Goal: Information Seeking & Learning: Learn about a topic

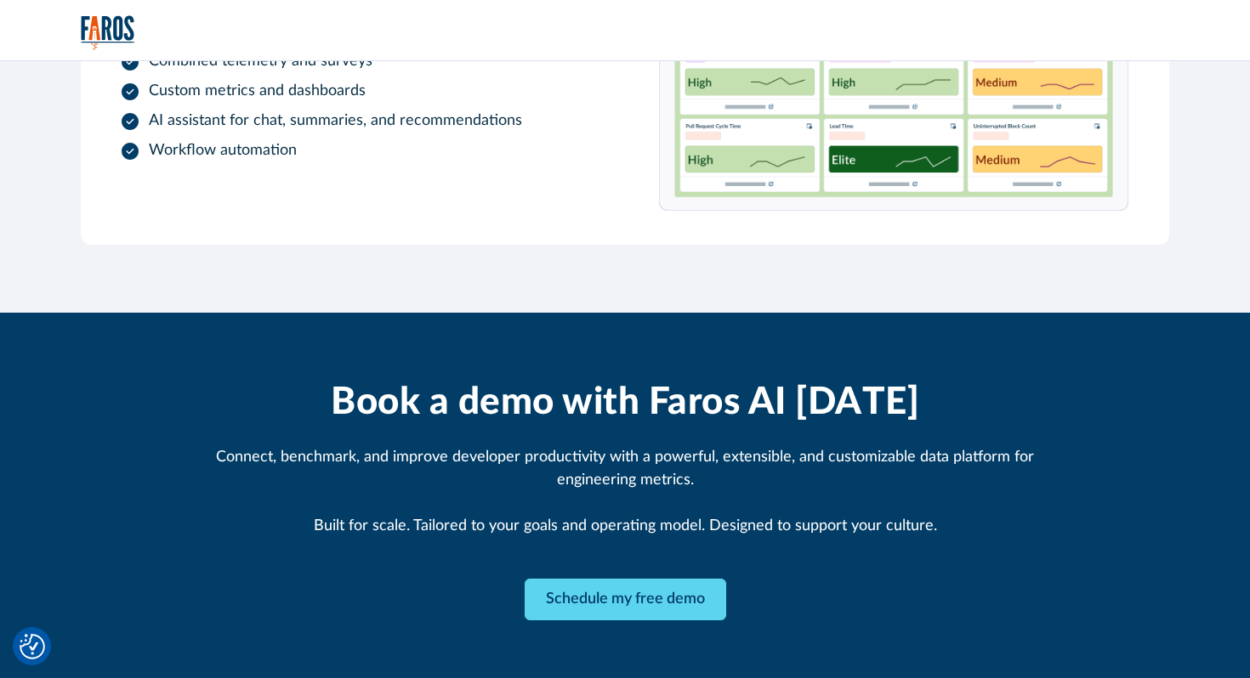
scroll to position [2172, 0]
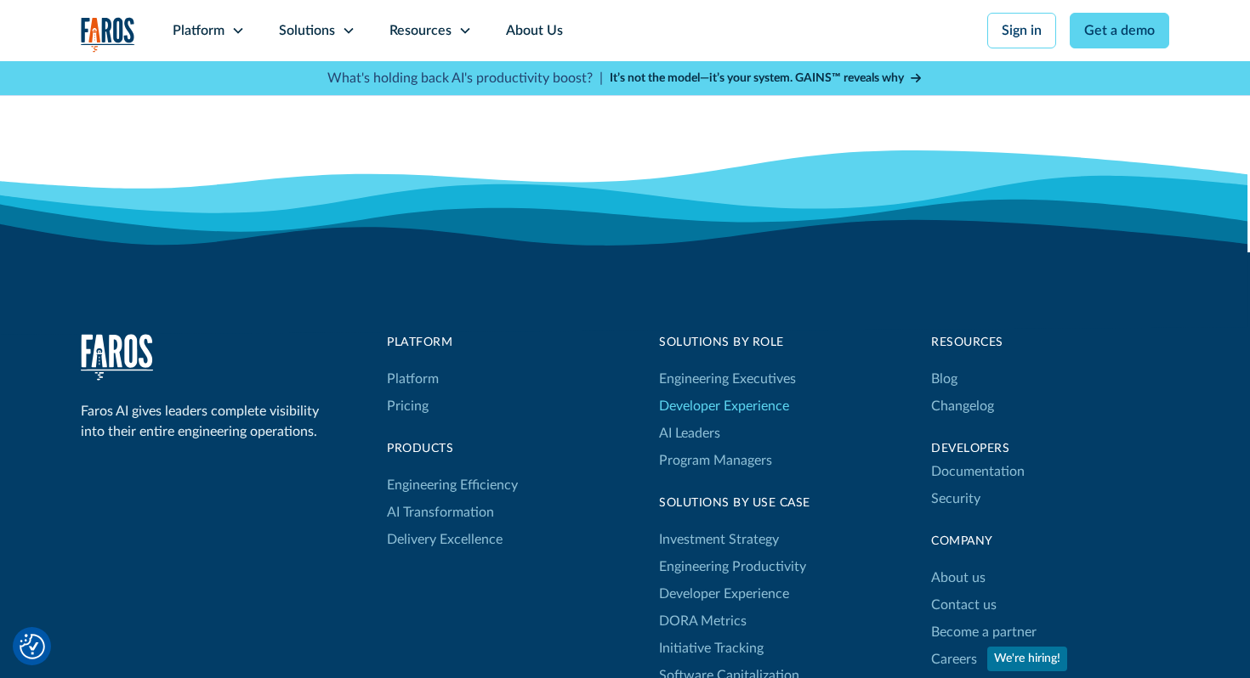
scroll to position [5540, 0]
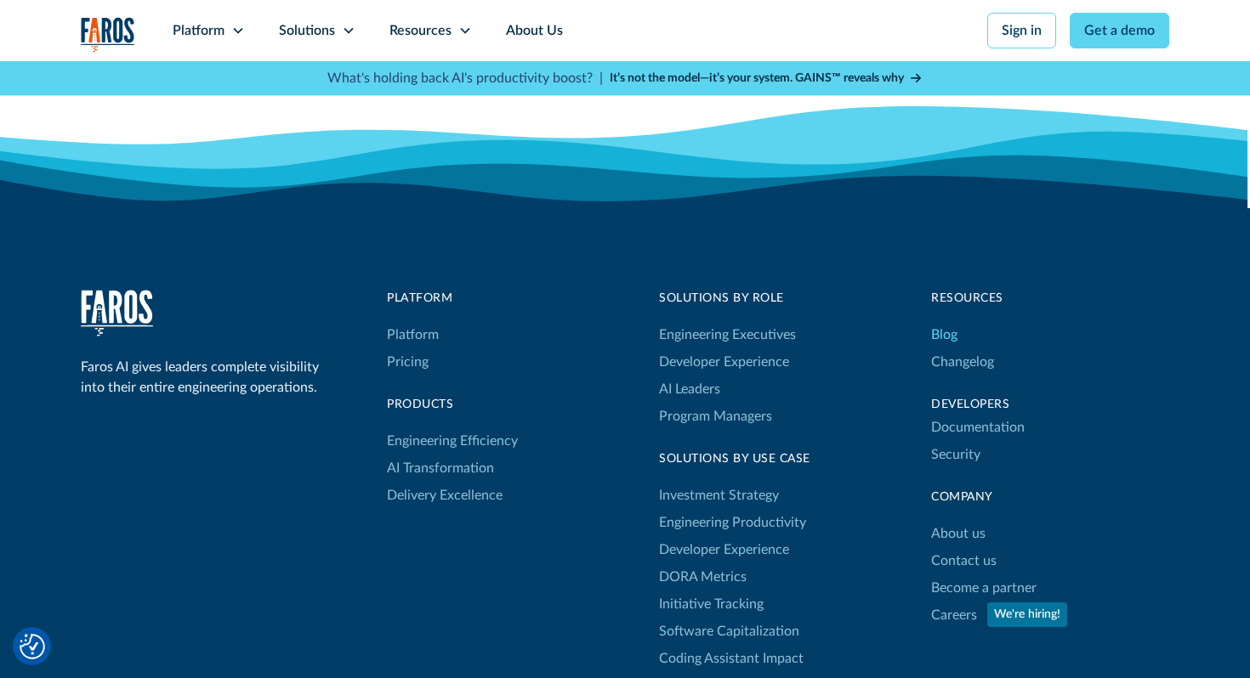
click at [947, 321] on link "Blog" at bounding box center [944, 334] width 26 height 27
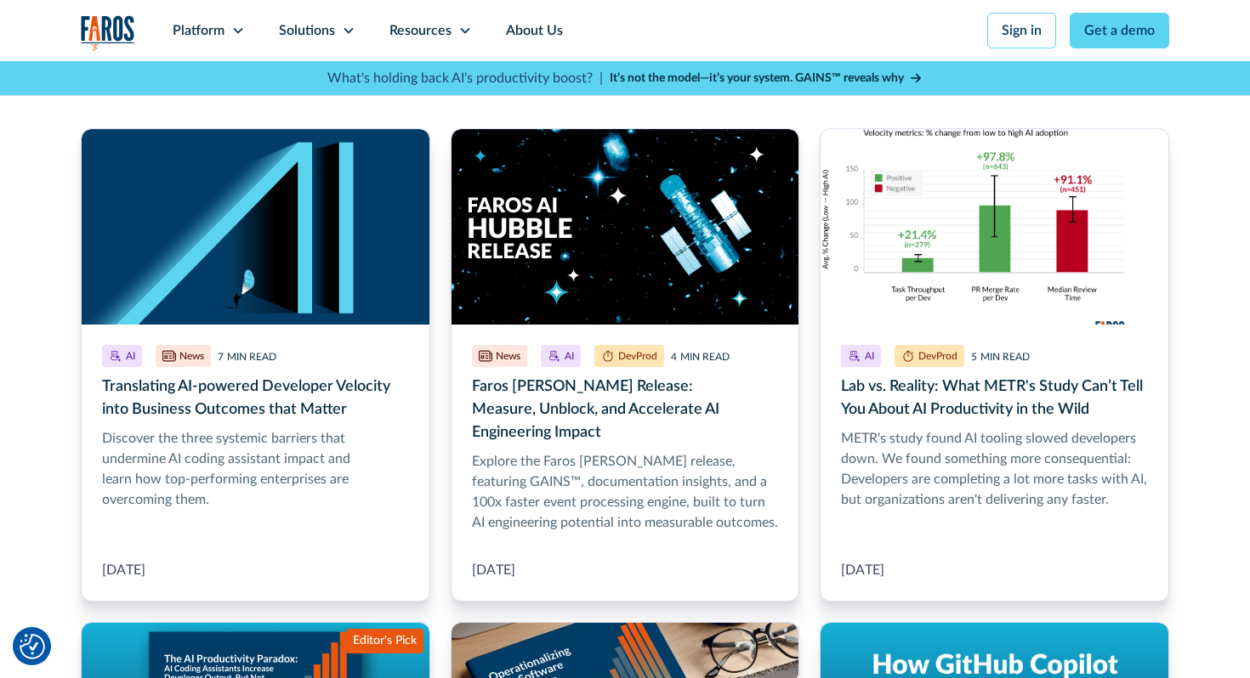
scroll to position [459, 0]
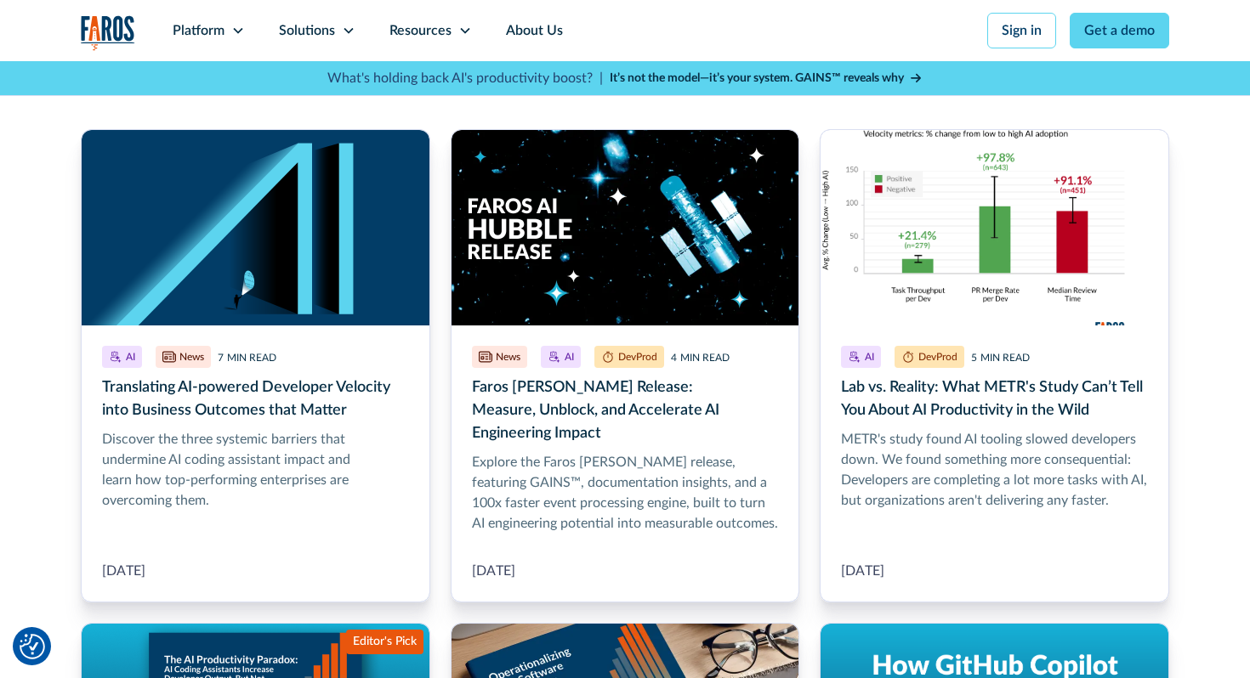
click at [639, 412] on link "Faros AI Hubble Release: Measure, Unblock, and Accelerate AI Engineering Impact" at bounding box center [625, 366] width 349 height 474
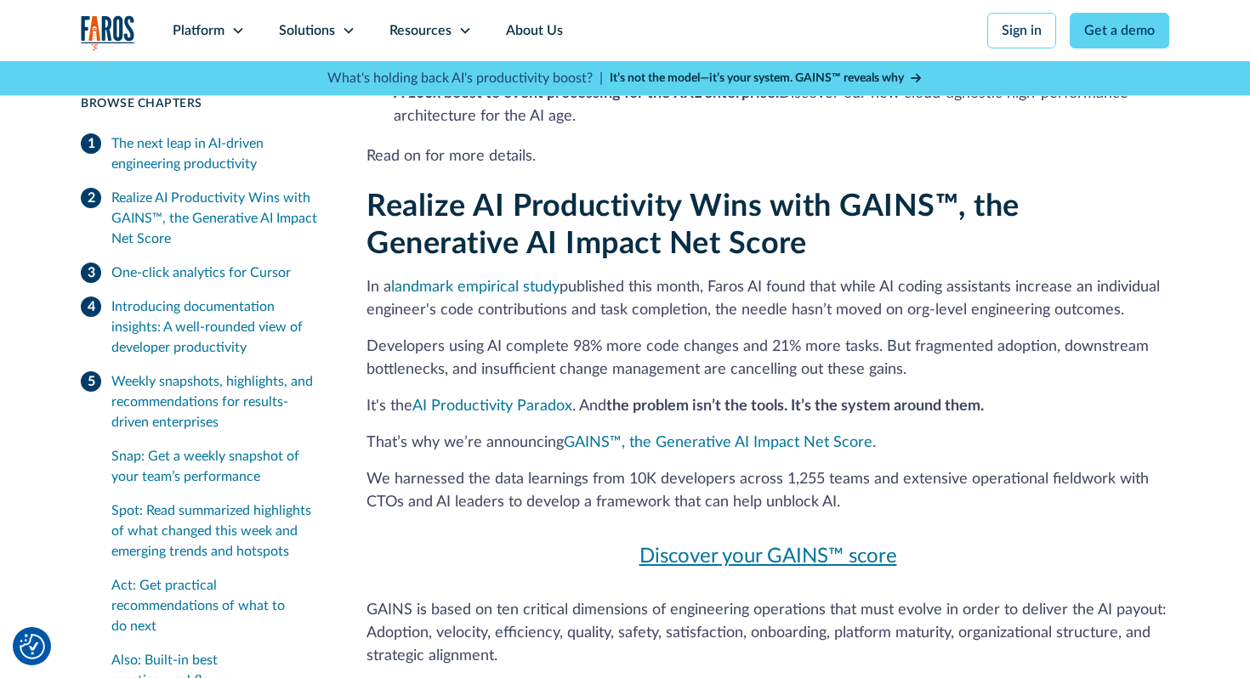
scroll to position [1556, 0]
